Goal: Find specific page/section: Find specific page/section

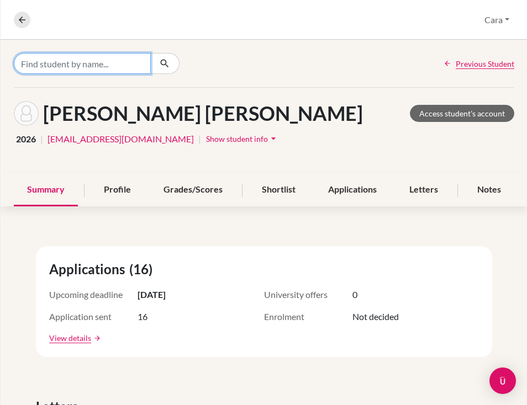
click at [117, 69] on input "Find student by name..." at bounding box center [82, 63] width 137 height 21
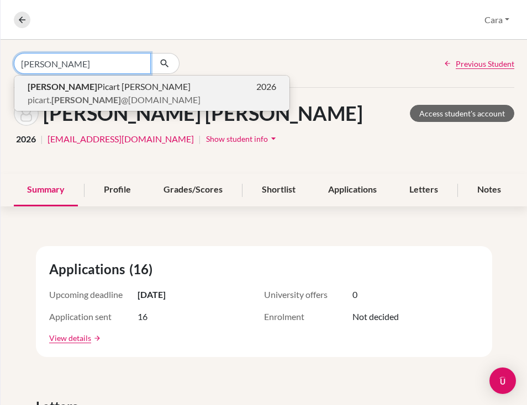
type input "[PERSON_NAME]"
click at [114, 102] on span "picart. [PERSON_NAME] @[DOMAIN_NAME]" at bounding box center [114, 99] width 173 height 13
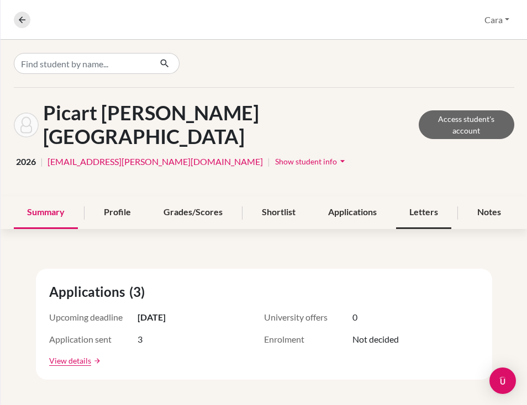
click at [444, 197] on div "Letters" at bounding box center [423, 213] width 55 height 33
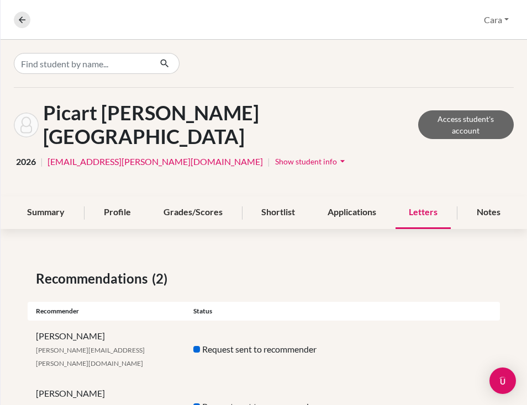
scroll to position [8, 0]
